Goal: Browse casually: Explore the website without a specific task or goal

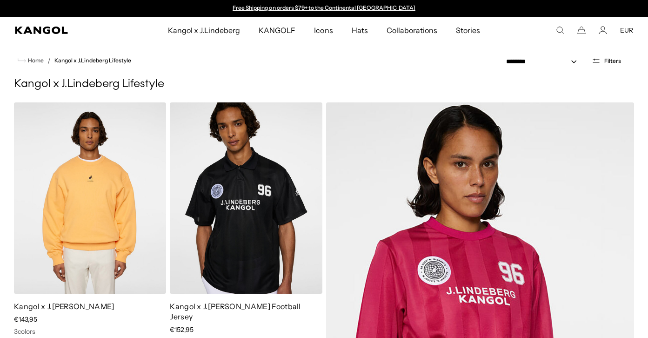
scroll to position [0, 192]
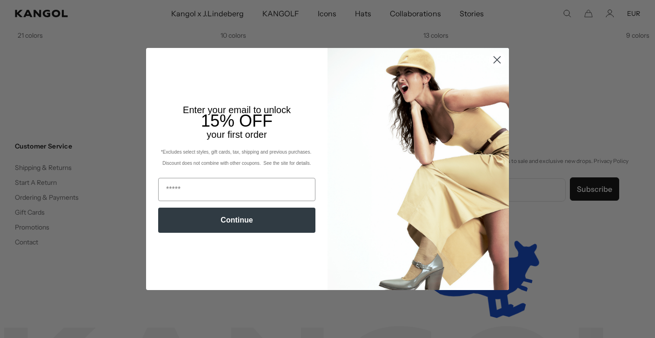
click at [493, 67] on circle "Close dialog" at bounding box center [497, 59] width 15 height 15
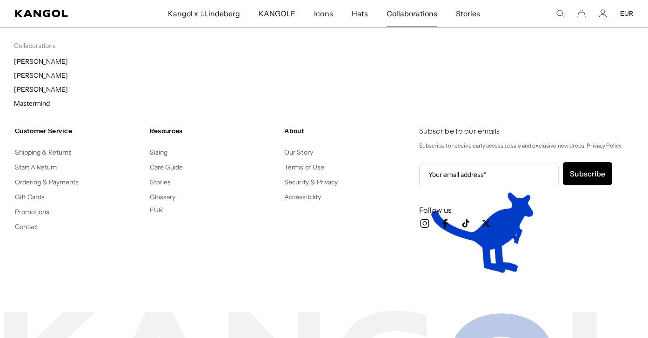
click at [413, 19] on span "Collaborations" at bounding box center [412, 13] width 51 height 27
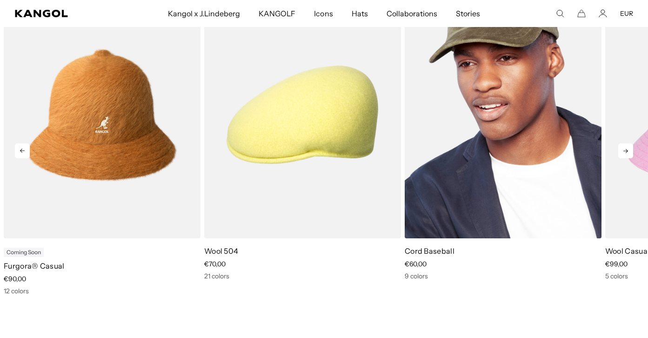
scroll to position [0, 192]
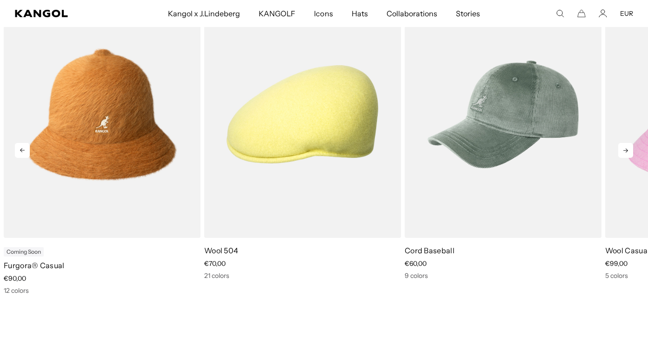
click at [626, 152] on icon at bounding box center [626, 150] width 15 height 15
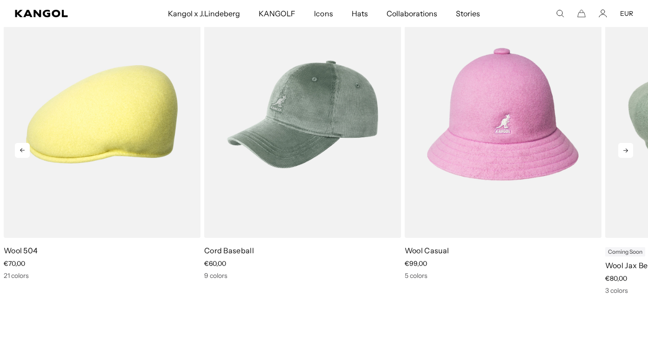
click at [626, 152] on icon at bounding box center [626, 150] width 15 height 15
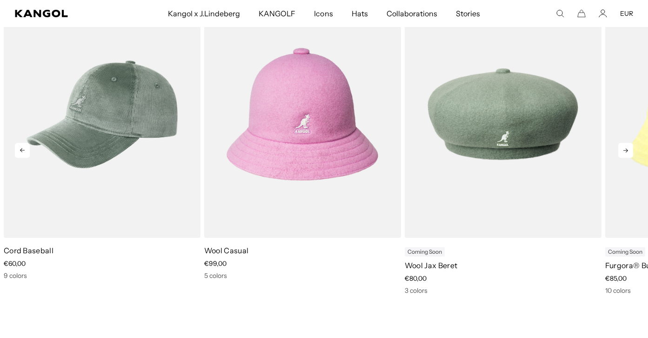
click at [626, 152] on icon at bounding box center [626, 150] width 15 height 15
